Goal: Task Accomplishment & Management: Manage account settings

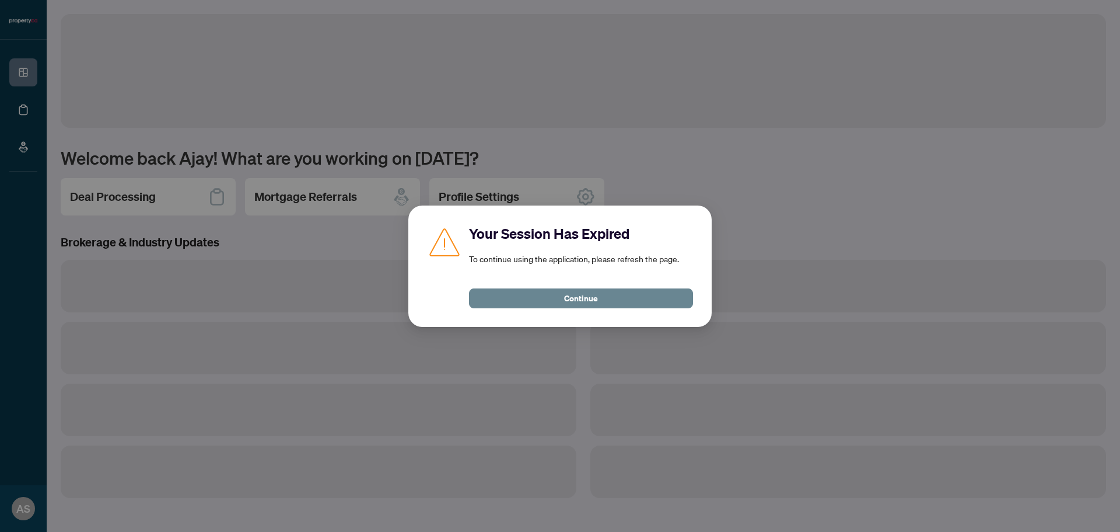
click at [546, 295] on button "Continue" at bounding box center [581, 298] width 224 height 20
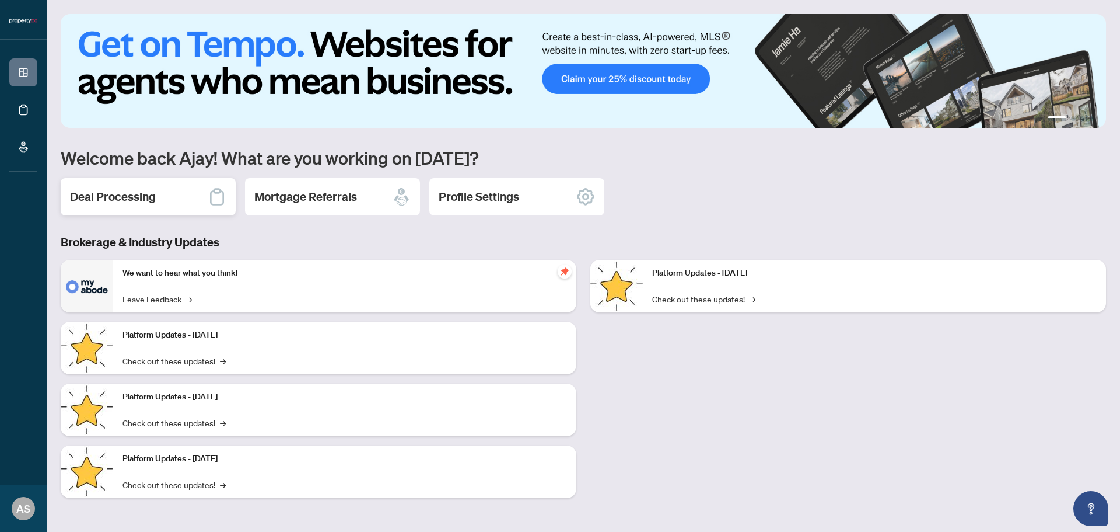
click at [128, 195] on h2 "Deal Processing" at bounding box center [113, 196] width 86 height 16
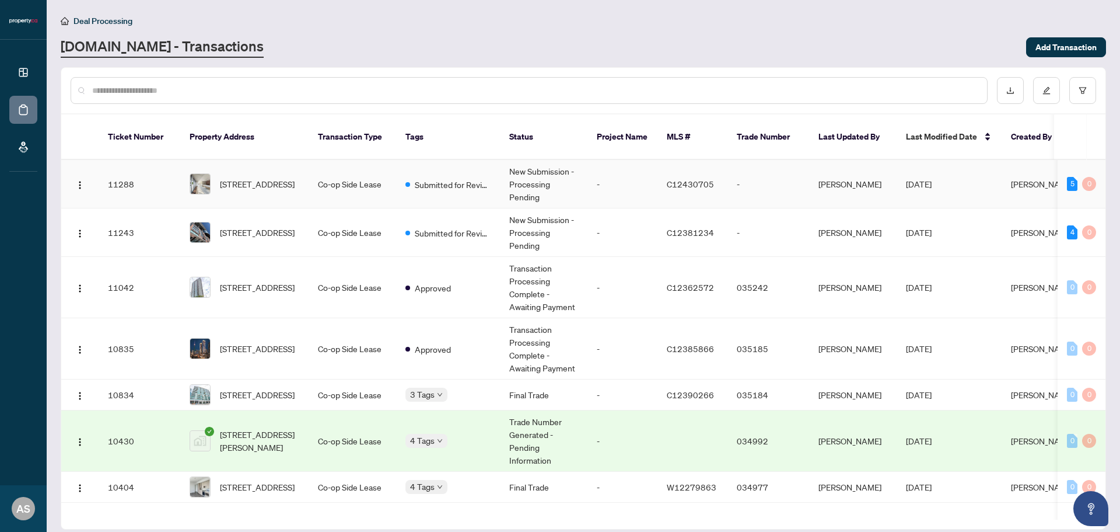
click at [993, 170] on td "[DATE]" at bounding box center [949, 184] width 105 height 48
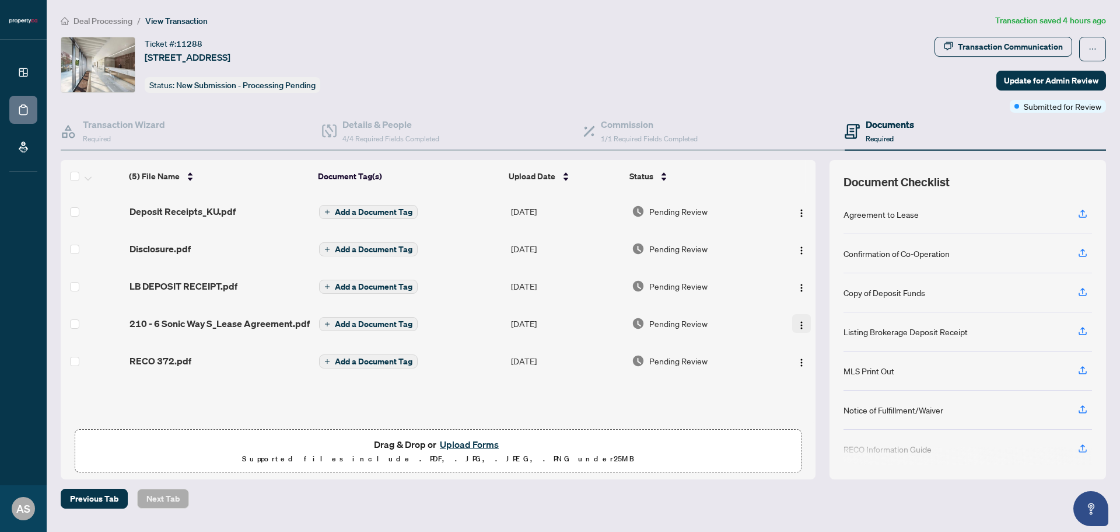
click at [799, 323] on img "button" at bounding box center [801, 324] width 9 height 9
click at [837, 418] on span "Document Permissions" at bounding box center [853, 421] width 111 height 13
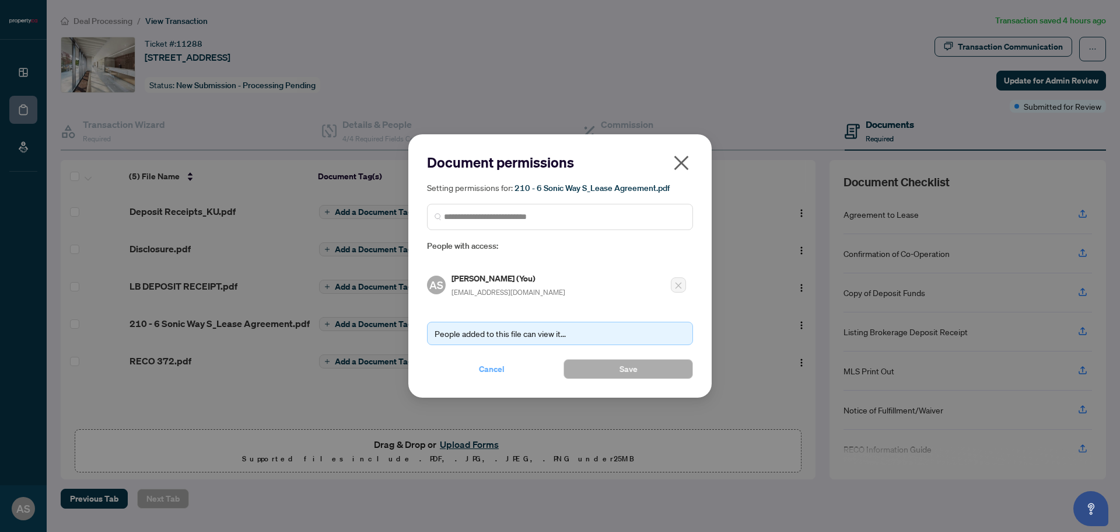
click at [486, 366] on span "Cancel" at bounding box center [492, 368] width 26 height 19
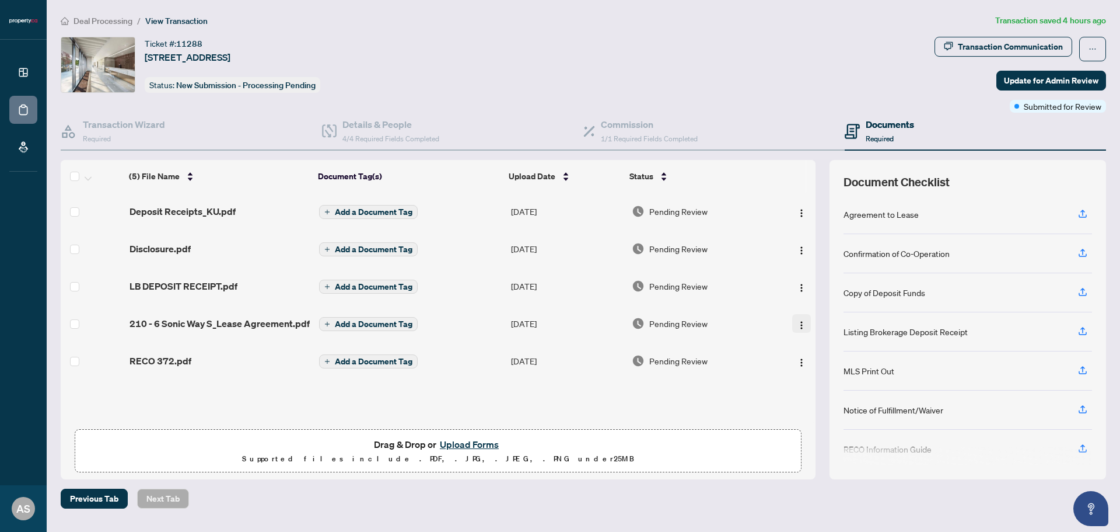
click at [800, 324] on img "button" at bounding box center [801, 324] width 9 height 9
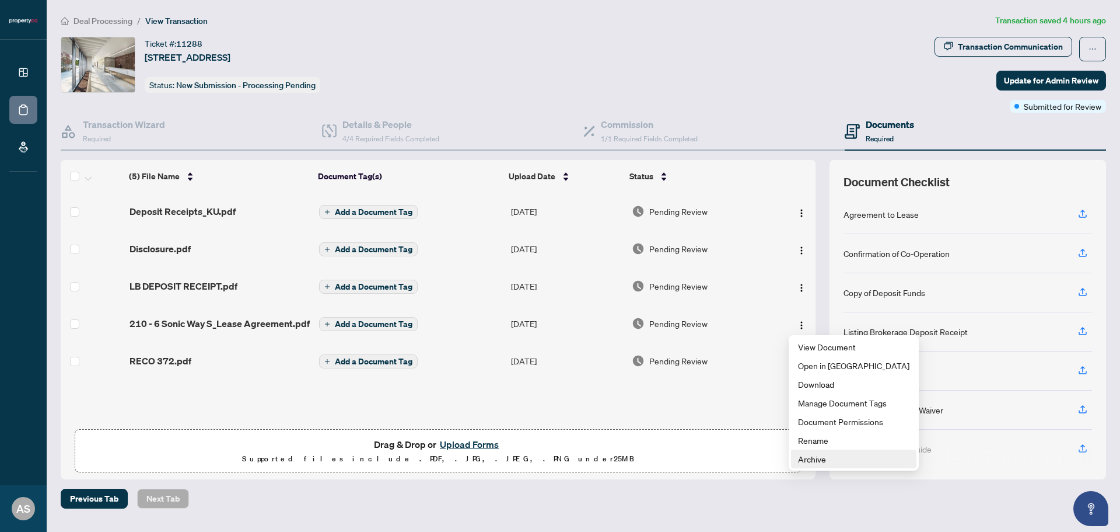
click at [808, 461] on span "Archive" at bounding box center [853, 458] width 111 height 13
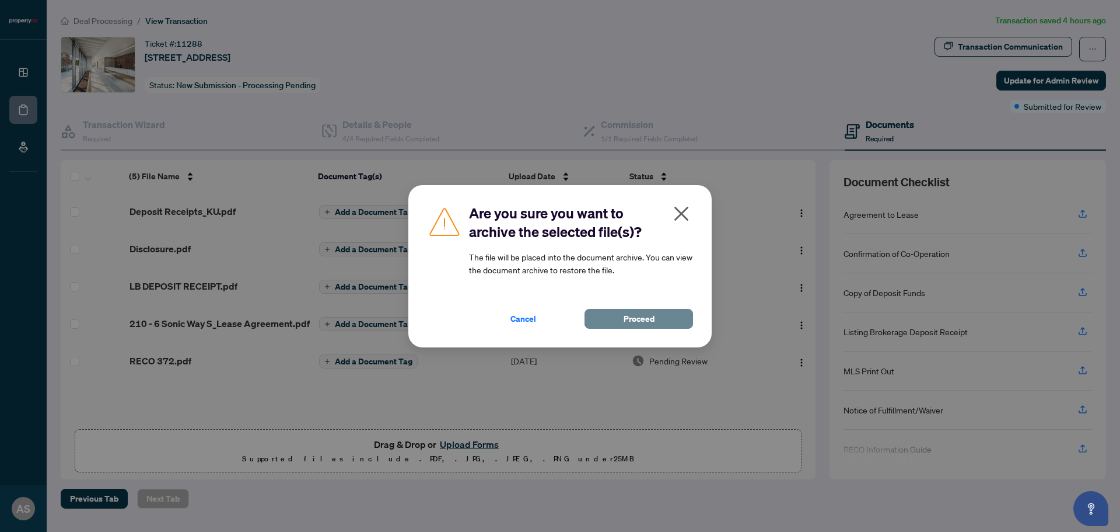
click at [644, 316] on span "Proceed" at bounding box center [639, 318] width 31 height 19
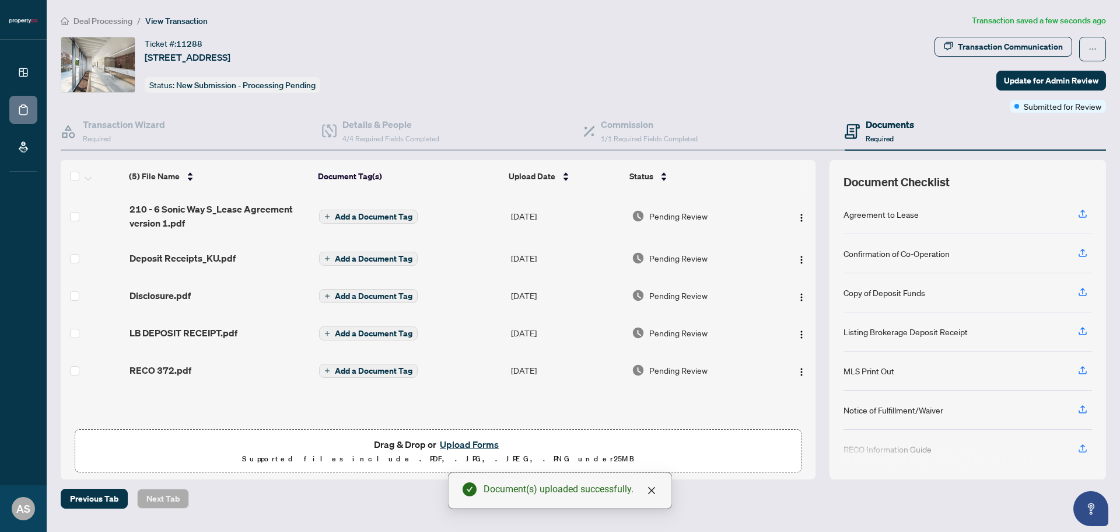
click at [366, 218] on span "Add a Document Tag" at bounding box center [374, 216] width 78 height 8
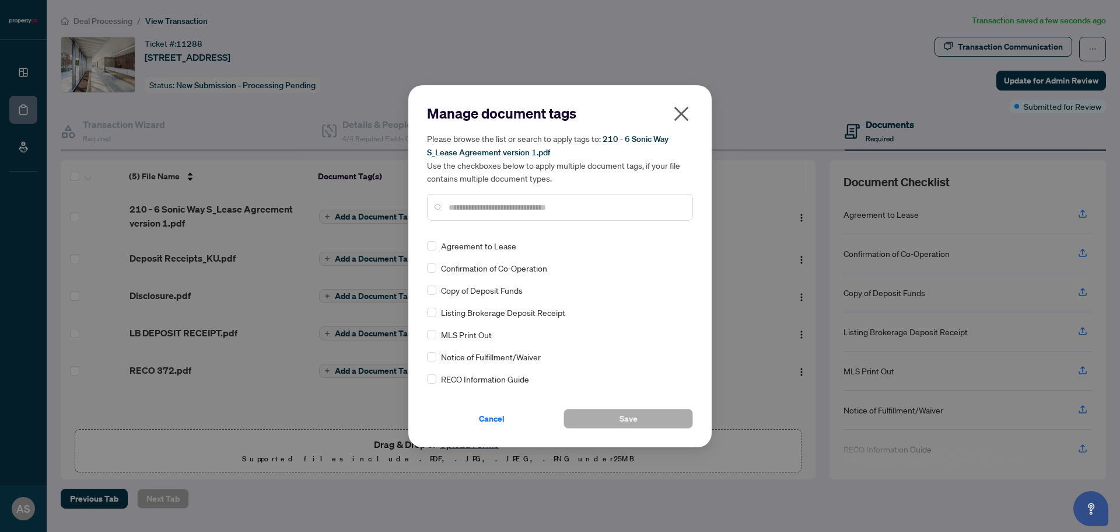
click at [682, 107] on icon "close" at bounding box center [681, 113] width 19 height 19
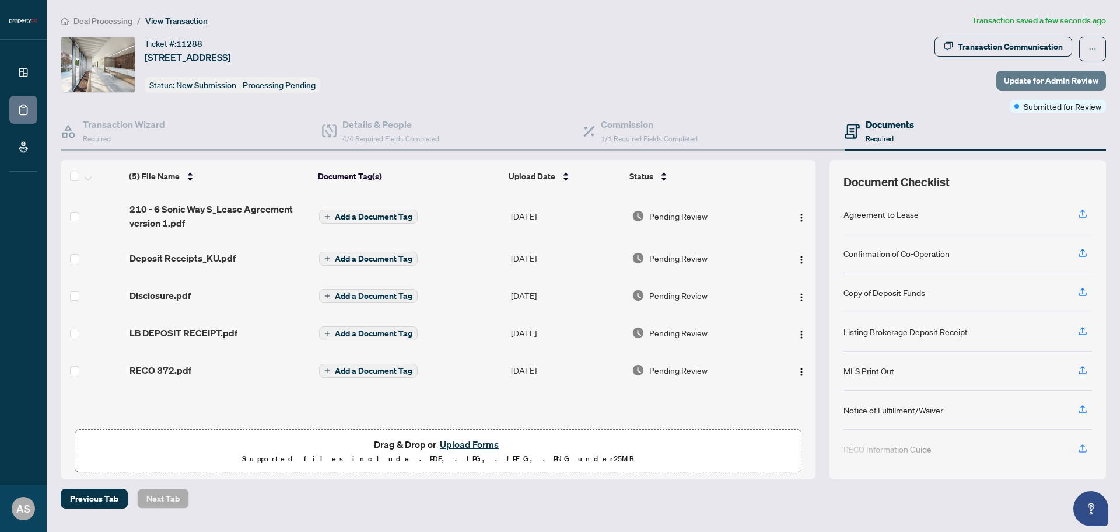
click at [1044, 76] on span "Update for Admin Review" at bounding box center [1051, 80] width 95 height 19
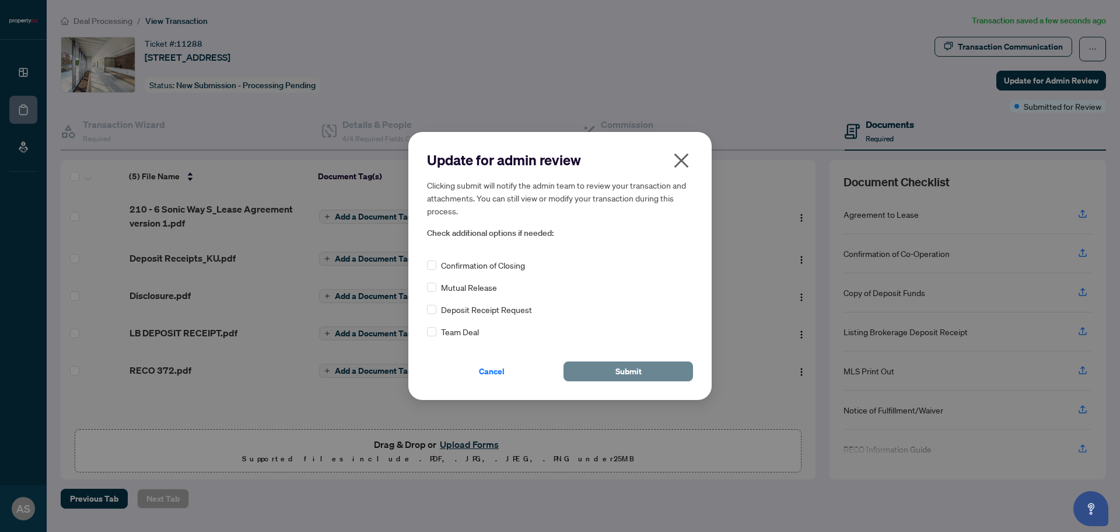
click at [629, 368] on span "Submit" at bounding box center [629, 371] width 26 height 19
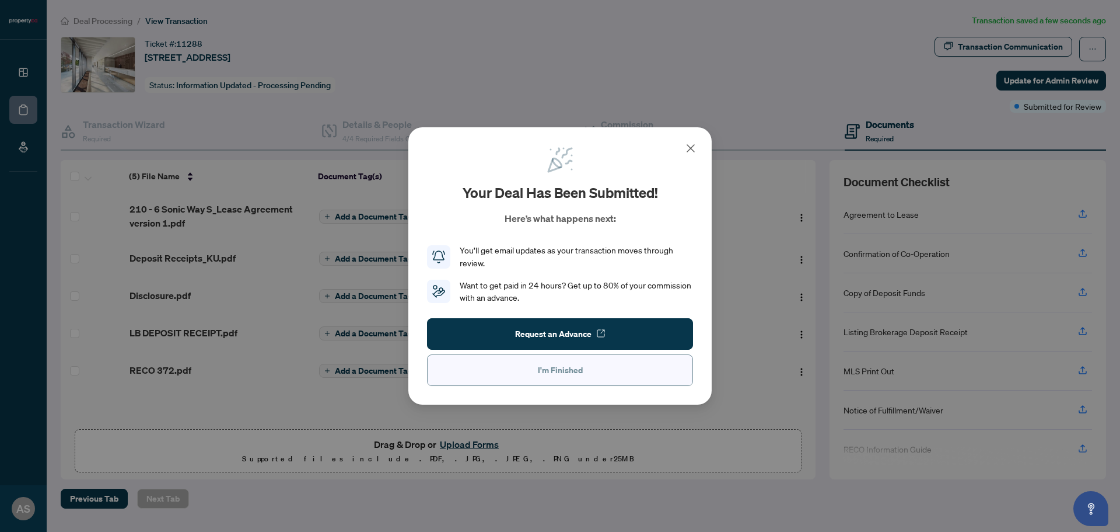
click at [588, 365] on button "I'm Finished" at bounding box center [560, 370] width 266 height 32
